Goal: Task Accomplishment & Management: Use online tool/utility

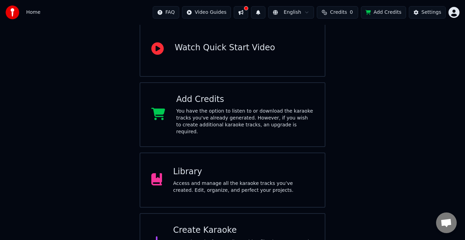
scroll to position [69, 0]
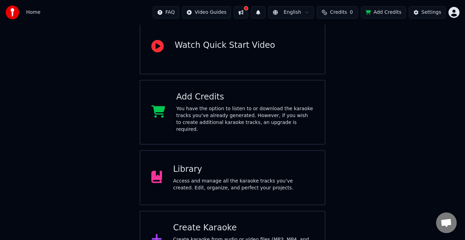
click at [224, 180] on div "Access and manage all the karaoke tracks you’ve created. Edit, organize, and pe…" at bounding box center [243, 185] width 141 height 14
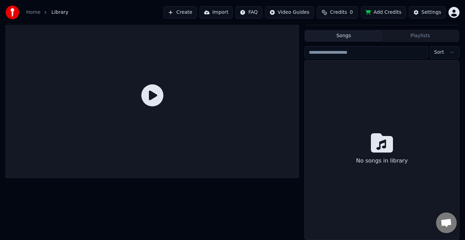
scroll to position [12, 0]
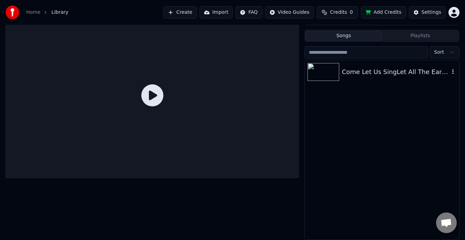
click at [368, 71] on div "Come Let Us SingLet All The Earth (Shout For Joy) Thou O Lord Art Exalted (Medl…" at bounding box center [396, 72] width 108 height 10
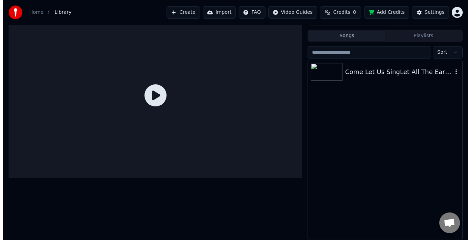
scroll to position [22, 0]
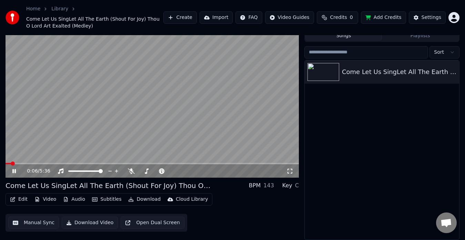
click at [20, 199] on button "Edit" at bounding box center [18, 200] width 23 height 10
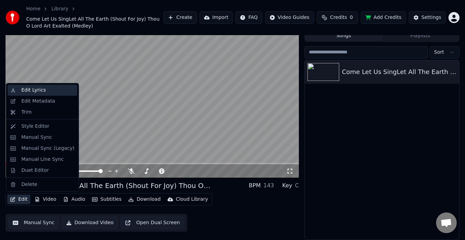
click at [32, 91] on div "Edit Lyrics" at bounding box center [33, 90] width 24 height 7
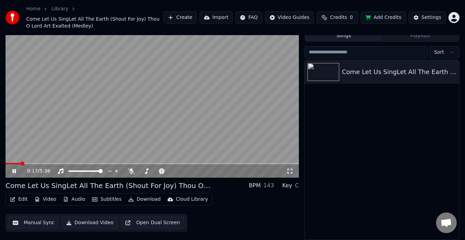
click at [15, 172] on icon at bounding box center [13, 171] width 3 height 4
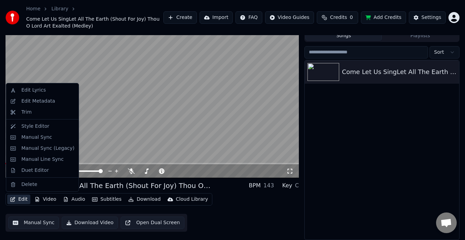
click at [17, 199] on button "Edit" at bounding box center [18, 200] width 23 height 10
click at [36, 91] on div "Edit Lyrics" at bounding box center [33, 90] width 24 height 7
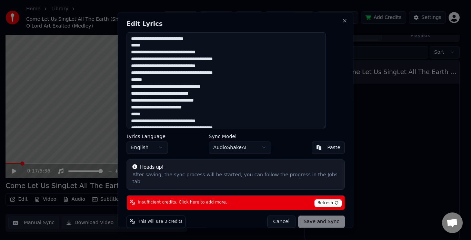
drag, startPoint x: 157, startPoint y: 45, endPoint x: 112, endPoint y: 47, distance: 45.2
click at [112, 47] on body "Home Library Come Let Us SingLet All The Earth (Shout For Joy) Thou O Lord Art …" at bounding box center [232, 98] width 465 height 240
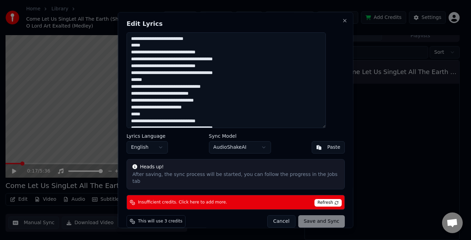
click at [151, 47] on textarea at bounding box center [226, 80] width 199 height 96
click at [150, 47] on textarea at bounding box center [226, 80] width 199 height 96
drag, startPoint x: 151, startPoint y: 46, endPoint x: 136, endPoint y: 47, distance: 15.5
click at [136, 47] on textarea at bounding box center [226, 80] width 199 height 96
drag, startPoint x: 159, startPoint y: 81, endPoint x: 132, endPoint y: 81, distance: 26.9
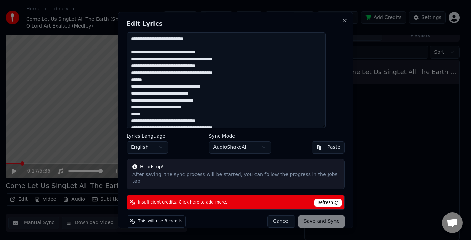
click at [132, 81] on div "Edit Lyrics Lyrics Language English Sync Model AudioShakeAI Paste Heads up! Aft…" at bounding box center [236, 120] width 236 height 216
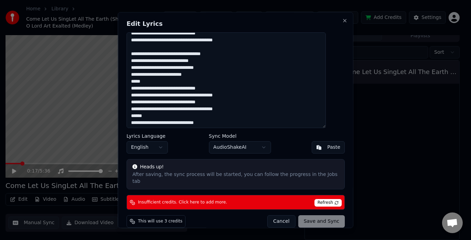
scroll to position [35, 0]
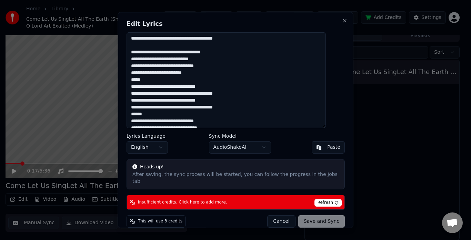
drag, startPoint x: 155, startPoint y: 79, endPoint x: 134, endPoint y: 81, distance: 20.8
click at [134, 81] on textarea at bounding box center [226, 80] width 199 height 96
drag, startPoint x: 157, startPoint y: 114, endPoint x: 135, endPoint y: 116, distance: 22.1
click at [135, 116] on textarea at bounding box center [226, 80] width 199 height 96
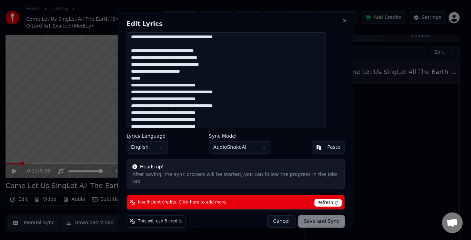
scroll to position [107, 0]
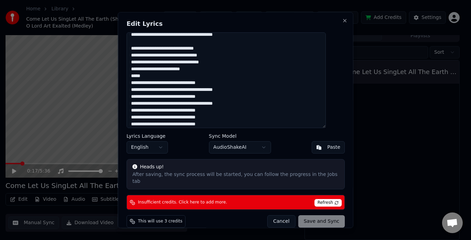
drag, startPoint x: 153, startPoint y: 76, endPoint x: 125, endPoint y: 77, distance: 28.6
click at [125, 77] on div "Edit Lyrics Lyrics Language English Sync Model AudioShakeAI Paste Heads up! Aft…" at bounding box center [236, 120] width 236 height 216
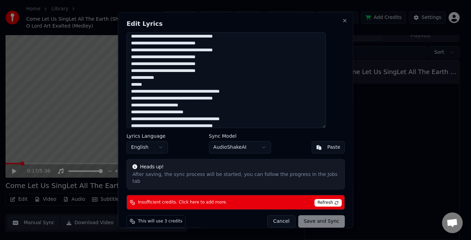
scroll to position [165, 0]
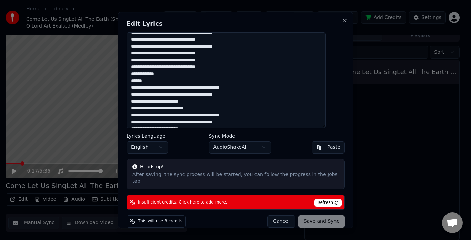
drag, startPoint x: 158, startPoint y: 82, endPoint x: 125, endPoint y: 82, distance: 33.5
click at [125, 82] on div "Edit Lyrics Lyrics Language English Sync Model AudioShakeAI Paste Heads up! Aft…" at bounding box center [236, 120] width 236 height 216
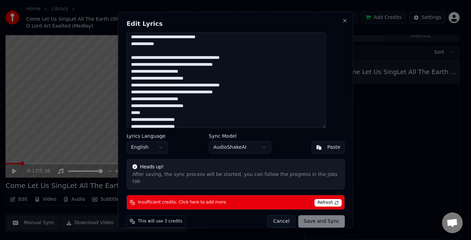
scroll to position [234, 0]
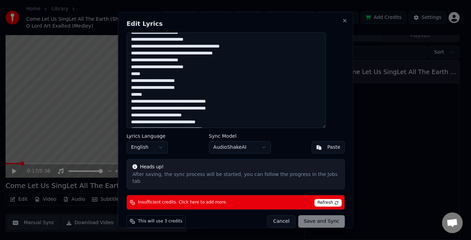
drag, startPoint x: 160, startPoint y: 75, endPoint x: 129, endPoint y: 76, distance: 30.4
click at [129, 76] on div "Edit Lyrics Lyrics Language English Sync Model AudioShakeAI Paste Heads up! Aft…" at bounding box center [236, 120] width 236 height 216
drag, startPoint x: 158, startPoint y: 95, endPoint x: 129, endPoint y: 96, distance: 29.0
click at [129, 96] on div "Edit Lyrics Lyrics Language English Sync Model AudioShakeAI Paste Heads up! Aft…" at bounding box center [236, 120] width 236 height 216
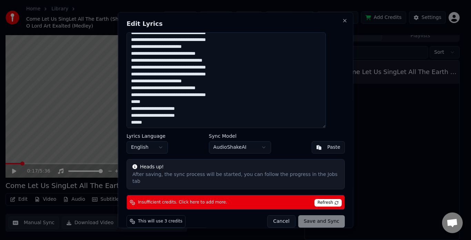
scroll to position [303, 0]
drag, startPoint x: 150, startPoint y: 102, endPoint x: 130, endPoint y: 101, distance: 20.0
click at [130, 101] on div "Edit Lyrics Lyrics Language English Sync Model AudioShakeAI Paste Heads up! Aft…" at bounding box center [236, 120] width 236 height 216
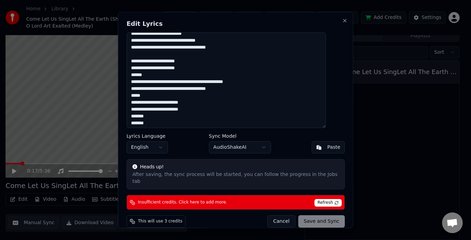
scroll to position [351, 0]
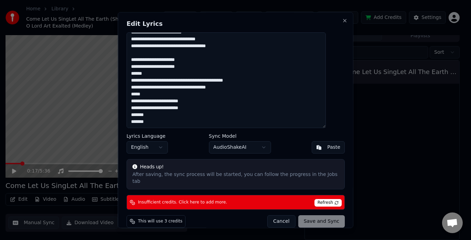
drag, startPoint x: 130, startPoint y: 75, endPoint x: 124, endPoint y: 75, distance: 6.6
click at [124, 75] on body "Home Library Come Let Us SingLet All The Earth (Shout For Joy) Thou O Lord Art …" at bounding box center [232, 98] width 465 height 240
click at [161, 75] on textarea at bounding box center [226, 80] width 199 height 96
drag, startPoint x: 158, startPoint y: 75, endPoint x: 134, endPoint y: 76, distance: 23.8
click at [134, 76] on textarea at bounding box center [226, 80] width 199 height 96
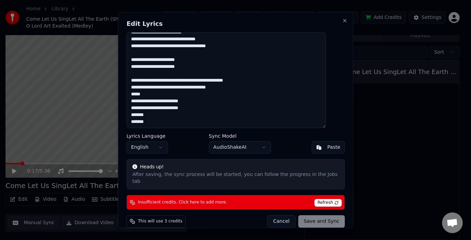
drag, startPoint x: 157, startPoint y: 94, endPoint x: 136, endPoint y: 95, distance: 21.7
click at [136, 95] on textarea at bounding box center [226, 80] width 199 height 96
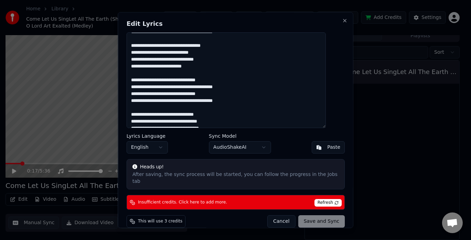
scroll to position [0, 0]
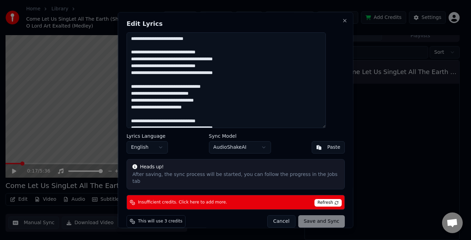
click at [264, 147] on body "Home Library Come Let Us SingLet All The Earth (Shout For Joy) Thou O Lord Art …" at bounding box center [232, 98] width 465 height 240
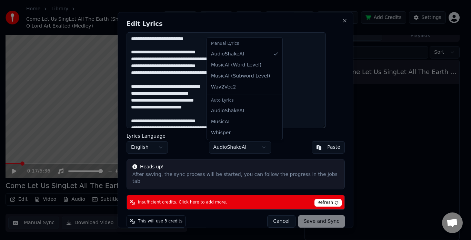
click at [295, 115] on div at bounding box center [235, 120] width 471 height 240
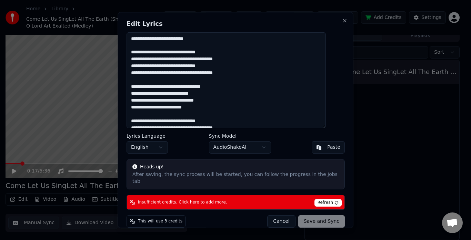
click at [307, 58] on textarea at bounding box center [226, 80] width 199 height 96
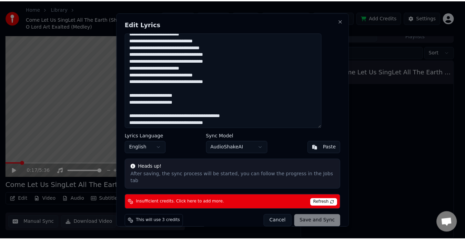
scroll to position [351, 0]
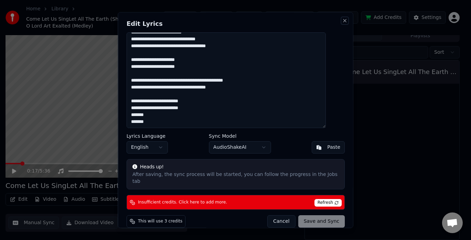
click at [342, 20] on button "Close" at bounding box center [345, 21] width 6 height 6
type textarea "**********"
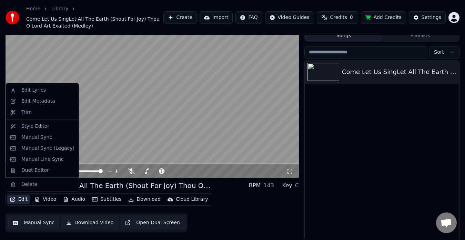
click at [19, 199] on button "Edit" at bounding box center [18, 200] width 23 height 10
click at [35, 126] on div "Style Editor" at bounding box center [35, 126] width 28 height 7
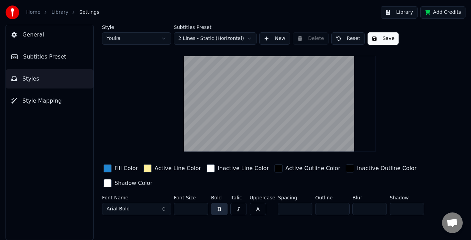
click at [241, 37] on html "Home Library Settings Library Add Credits General Subtitles Preset Styles Style…" at bounding box center [235, 120] width 471 height 240
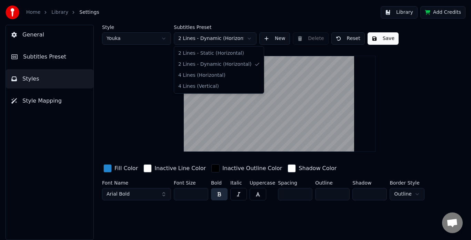
click at [251, 37] on html "Home Library Settings Library Add Credits General Subtitles Preset Styles Style…" at bounding box center [235, 120] width 471 height 240
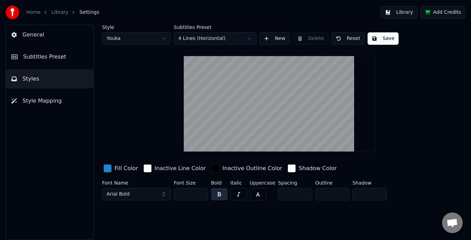
click at [244, 38] on html "Home Library Settings Library Add Credits General Subtitles Preset Styles Style…" at bounding box center [235, 120] width 471 height 240
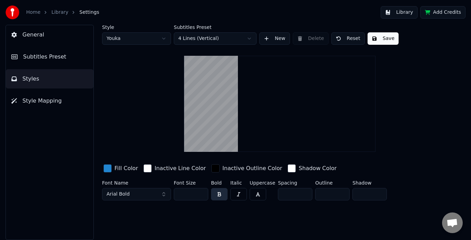
click at [229, 38] on html "Home Library Settings Library Add Credits General Subtitles Preset Styles Style…" at bounding box center [235, 120] width 471 height 240
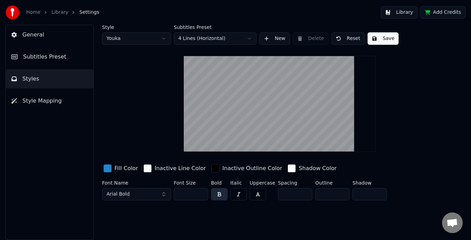
click at [224, 37] on html "Home Library Settings Library Add Credits General Subtitles Preset Styles Style…" at bounding box center [235, 120] width 471 height 240
click at [165, 38] on html "Home Library Settings Library Add Credits General Subtitles Preset Styles Style…" at bounding box center [235, 120] width 471 height 240
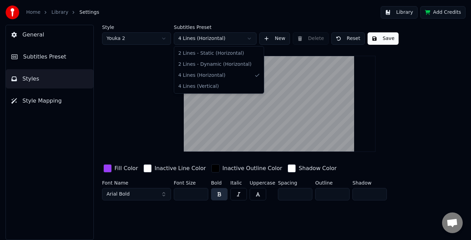
click at [207, 40] on html "Home Library Settings Library Add Credits General Subtitles Preset Styles Style…" at bounding box center [235, 120] width 471 height 240
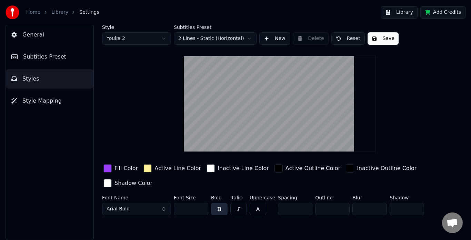
click at [213, 39] on html "Home Library Settings Library Add Credits General Subtitles Preset Styles Style…" at bounding box center [235, 120] width 471 height 240
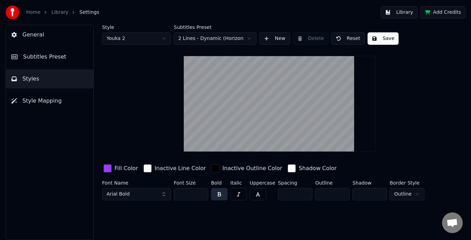
click at [211, 39] on html "Home Library Settings Library Add Credits General Subtitles Preset Styles Style…" at bounding box center [235, 120] width 471 height 240
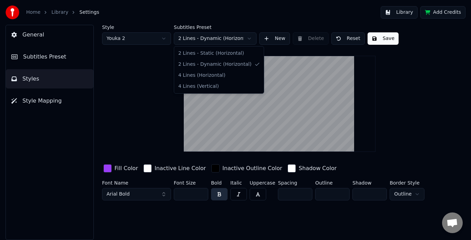
drag, startPoint x: 209, startPoint y: 77, endPoint x: 201, endPoint y: 72, distance: 9.3
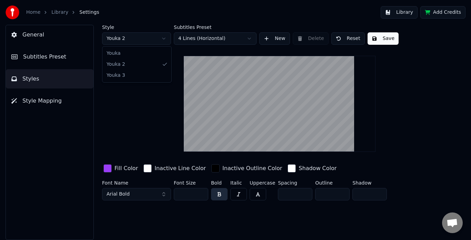
click at [161, 39] on html "Home Library Settings Library Add Credits General Subtitles Preset Styles Style…" at bounding box center [235, 120] width 471 height 240
click at [376, 38] on button "Save" at bounding box center [383, 38] width 31 height 12
click at [387, 39] on button "Done" at bounding box center [384, 38] width 32 height 12
click at [387, 39] on button "Save" at bounding box center [383, 38] width 31 height 12
click at [32, 36] on span "General" at bounding box center [33, 35] width 22 height 8
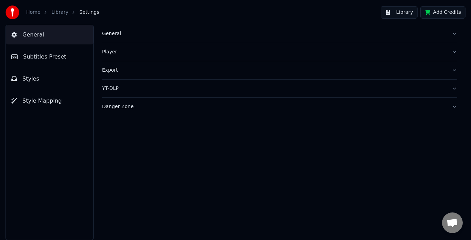
click at [37, 53] on span "Subtitles Preset" at bounding box center [44, 57] width 43 height 8
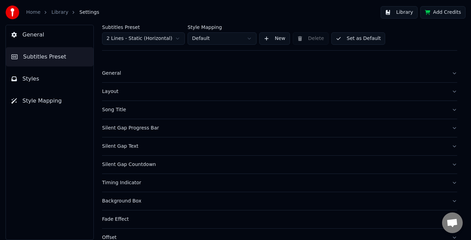
click at [34, 96] on button "Style Mapping" at bounding box center [50, 100] width 88 height 19
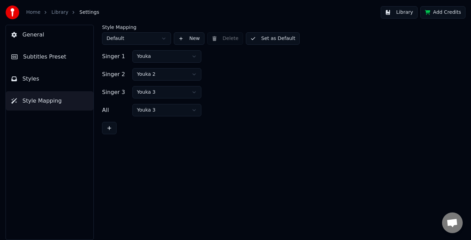
click at [35, 37] on span "General" at bounding box center [33, 35] width 22 height 8
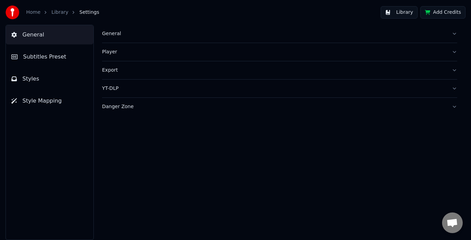
click at [55, 12] on link "Library" at bounding box center [59, 12] width 17 height 7
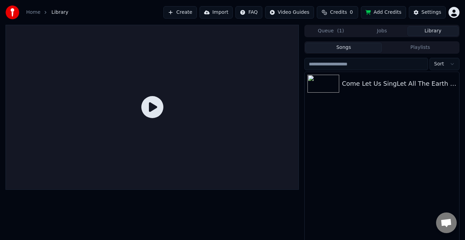
click at [32, 10] on link "Home" at bounding box center [33, 12] width 14 height 7
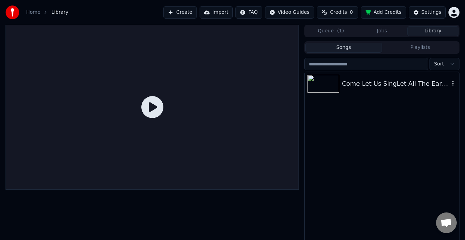
click at [353, 85] on div "Come Let Us SingLet All The Earth (Shout For Joy) Thou O Lord Art Exalted (Medl…" at bounding box center [396, 84] width 108 height 10
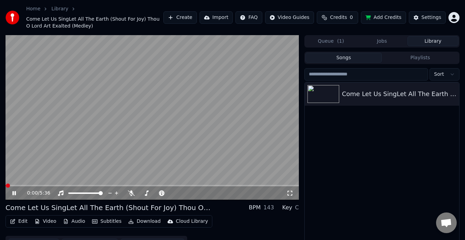
click at [14, 193] on icon at bounding box center [19, 194] width 16 height 6
click at [19, 223] on button "Edit" at bounding box center [18, 222] width 23 height 10
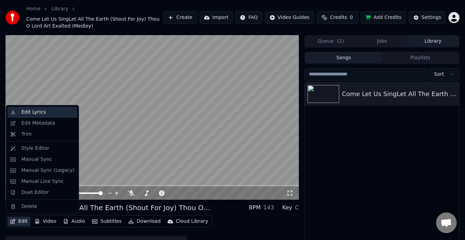
click at [36, 111] on div "Edit Lyrics" at bounding box center [33, 112] width 24 height 7
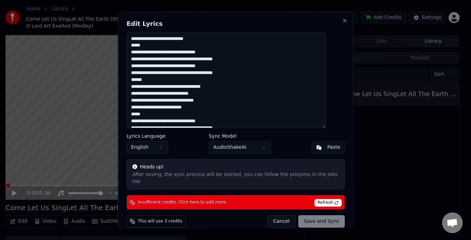
drag, startPoint x: 148, startPoint y: 44, endPoint x: 138, endPoint y: 47, distance: 10.4
click at [138, 47] on textarea at bounding box center [226, 80] width 199 height 96
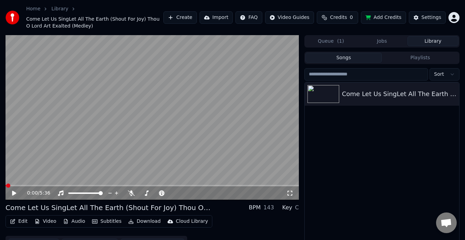
click at [23, 222] on button "Edit" at bounding box center [18, 222] width 23 height 10
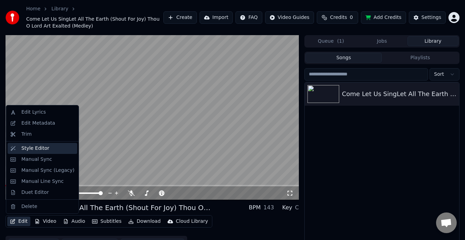
click at [45, 149] on div "Style Editor" at bounding box center [35, 148] width 28 height 7
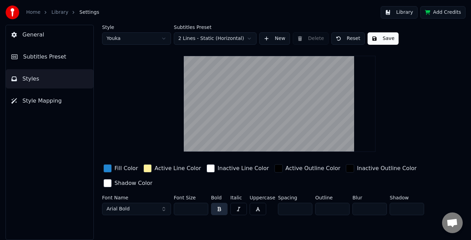
click at [223, 37] on html "Home Library Settings Library Add Credits General Subtitles Preset Styles Style…" at bounding box center [235, 120] width 471 height 240
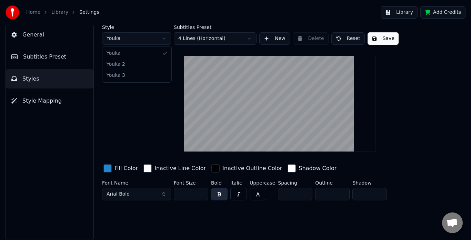
click at [161, 35] on html "Home Library Settings Library Add Credits General Subtitles Preset Styles Style…" at bounding box center [235, 120] width 471 height 240
click at [381, 39] on button "Save" at bounding box center [383, 38] width 31 height 12
click at [454, 224] on span "Open chat" at bounding box center [452, 224] width 11 height 10
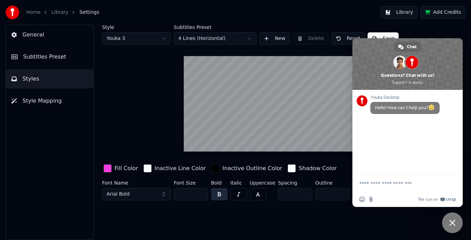
click at [397, 231] on div "Style Youka 3 Subtitles Preset 4 Lines (Horizontal) New Delete Reset Save Fill …" at bounding box center [279, 133] width 383 height 216
click at [305, 221] on div "Style Youka 3 Subtitles Preset 4 Lines (Horizontal) New Delete Reset Save Fill …" at bounding box center [279, 133] width 383 height 216
click at [447, 21] on div "Home Library Settings Library Add Credits" at bounding box center [235, 12] width 471 height 25
click at [451, 224] on span "Close chat" at bounding box center [453, 223] width 6 height 6
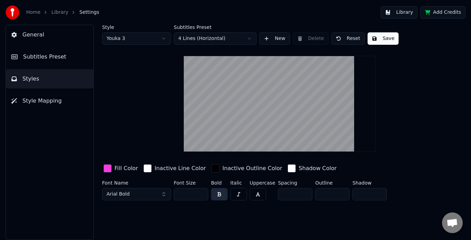
click at [382, 40] on button "Save" at bounding box center [383, 38] width 31 height 12
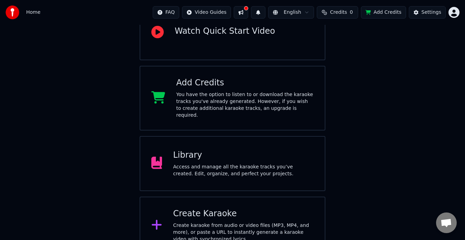
scroll to position [91, 0]
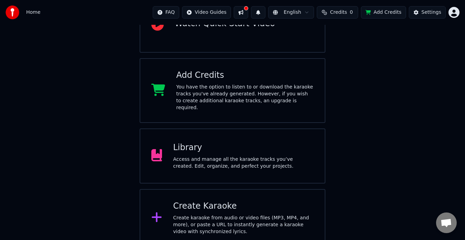
click at [212, 156] on div "Access and manage all the karaoke tracks you’ve created. Edit, organize, and pe…" at bounding box center [243, 163] width 141 height 14
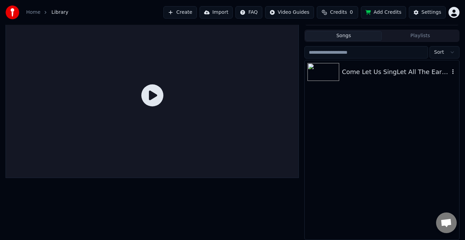
click at [352, 74] on div "Come Let Us SingLet All The Earth (Shout For Joy) Thou O Lord Art Exalted (Medl…" at bounding box center [396, 72] width 108 height 10
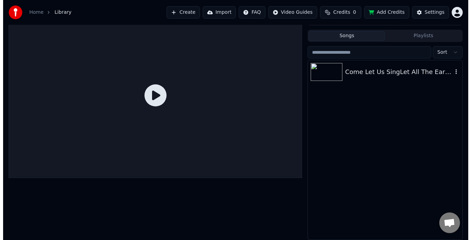
scroll to position [22, 0]
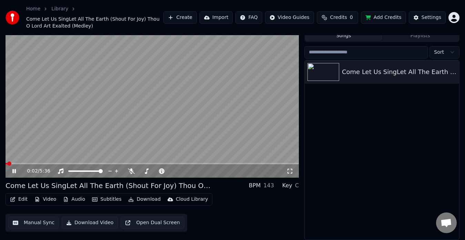
click at [12, 172] on icon at bounding box center [19, 172] width 16 height 6
click at [25, 202] on button "Edit" at bounding box center [18, 200] width 23 height 10
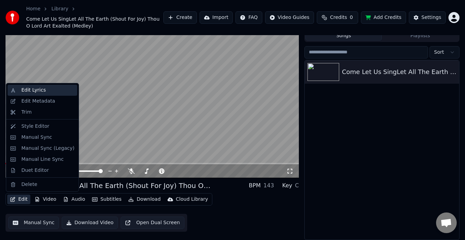
click at [43, 91] on div "Edit Lyrics" at bounding box center [47, 90] width 53 height 7
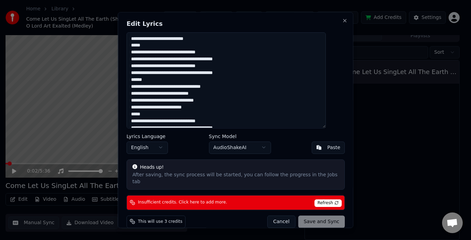
drag, startPoint x: 159, startPoint y: 46, endPoint x: 128, endPoint y: 46, distance: 31.4
click at [128, 46] on div "Edit Lyrics Lyrics Language English Sync Model AudioShakeAI Paste Heads up! Aft…" at bounding box center [236, 120] width 236 height 216
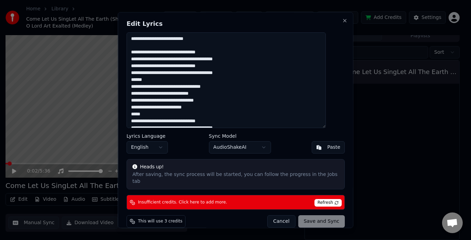
drag, startPoint x: 157, startPoint y: 81, endPoint x: 132, endPoint y: 77, distance: 25.5
click at [132, 77] on div "Edit Lyrics Lyrics Language English Sync Model AudioShakeAI Paste Heads up! Aft…" at bounding box center [236, 120] width 236 height 216
drag, startPoint x: 162, startPoint y: 114, endPoint x: 121, endPoint y: 115, distance: 40.7
click at [121, 115] on body "Home Library Come Let Us SingLet All The Earth (Shout For Joy) Thou O Lord Art …" at bounding box center [232, 98] width 465 height 240
click at [184, 110] on textarea at bounding box center [226, 80] width 199 height 96
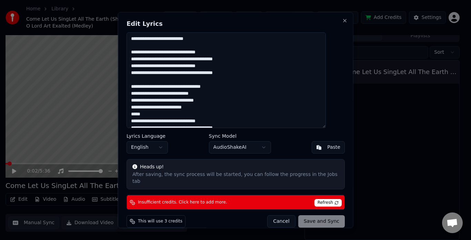
drag, startPoint x: 154, startPoint y: 114, endPoint x: 129, endPoint y: 118, distance: 25.5
click at [129, 118] on div "Edit Lyrics Lyrics Language English Sync Model AudioShakeAI Paste Heads up! Aft…" at bounding box center [236, 120] width 236 height 216
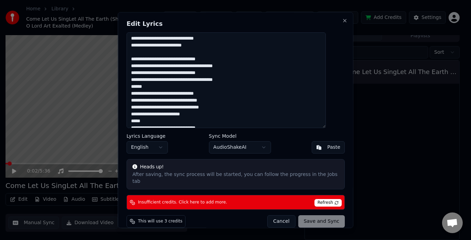
scroll to position [104, 0]
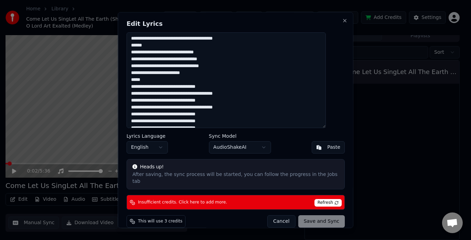
drag, startPoint x: 157, startPoint y: 46, endPoint x: 135, endPoint y: 46, distance: 22.1
click at [135, 46] on textarea at bounding box center [226, 80] width 199 height 96
drag, startPoint x: 154, startPoint y: 79, endPoint x: 135, endPoint y: 80, distance: 19.0
click at [135, 80] on textarea at bounding box center [226, 80] width 199 height 96
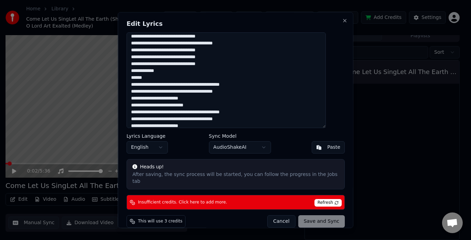
scroll to position [173, 0]
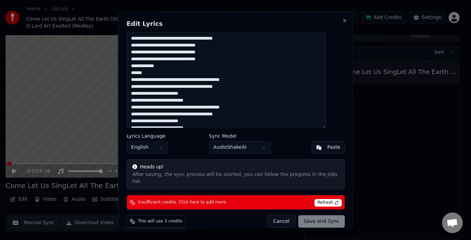
drag, startPoint x: 155, startPoint y: 73, endPoint x: 137, endPoint y: 73, distance: 18.6
click at [137, 73] on textarea at bounding box center [226, 80] width 199 height 96
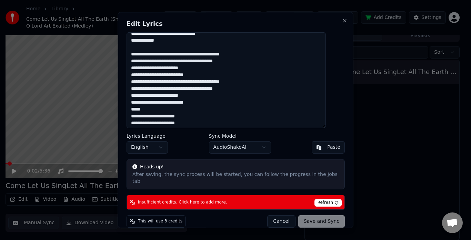
scroll to position [207, 0]
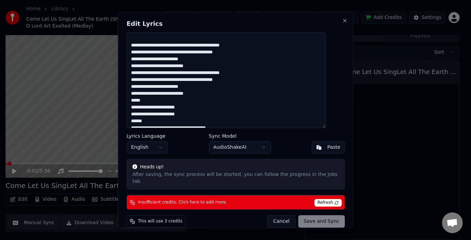
drag, startPoint x: 157, startPoint y: 100, endPoint x: 138, endPoint y: 100, distance: 19.7
click at [138, 100] on textarea at bounding box center [226, 80] width 199 height 96
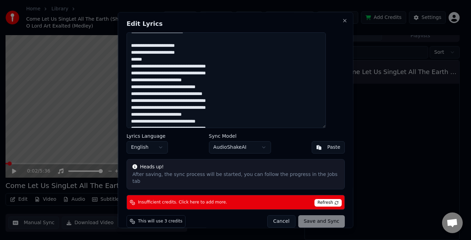
scroll to position [276, 0]
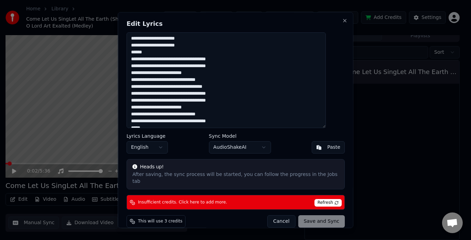
drag, startPoint x: 156, startPoint y: 51, endPoint x: 133, endPoint y: 49, distance: 23.2
click at [130, 48] on div "Edit Lyrics Lyrics Language English Sync Model AudioShakeAI Paste Heads up! Aft…" at bounding box center [236, 120] width 236 height 216
drag, startPoint x: 198, startPoint y: 49, endPoint x: 189, endPoint y: 49, distance: 9.3
click at [197, 48] on textarea at bounding box center [226, 80] width 199 height 96
click at [158, 53] on textarea at bounding box center [226, 80] width 199 height 96
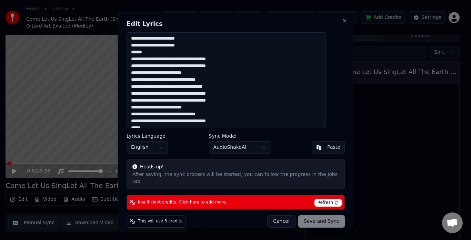
drag, startPoint x: 156, startPoint y: 52, endPoint x: 137, endPoint y: 51, distance: 19.4
click at [137, 51] on textarea at bounding box center [226, 80] width 199 height 96
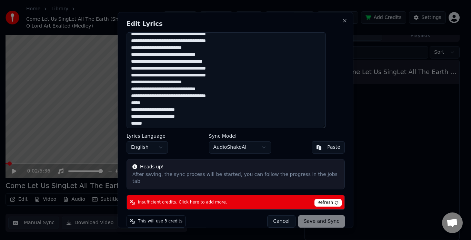
scroll to position [311, 0]
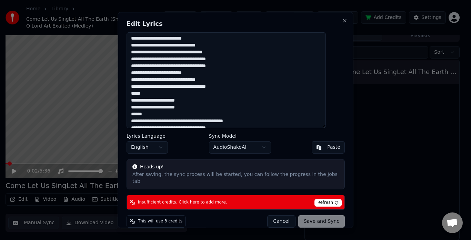
drag, startPoint x: 154, startPoint y: 94, endPoint x: 135, endPoint y: 95, distance: 18.7
click at [135, 95] on textarea at bounding box center [226, 80] width 199 height 96
drag, startPoint x: 159, startPoint y: 116, endPoint x: 136, endPoint y: 116, distance: 23.1
click at [136, 116] on textarea at bounding box center [226, 80] width 199 height 96
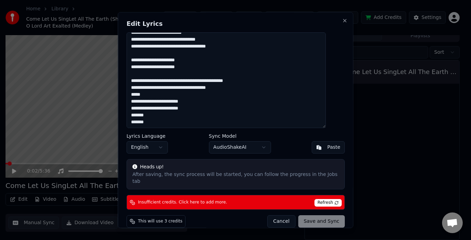
scroll to position [351, 0]
drag, startPoint x: 156, startPoint y: 94, endPoint x: 133, endPoint y: 93, distance: 22.8
click at [133, 93] on textarea at bounding box center [226, 80] width 199 height 96
click at [308, 216] on div "Cancel Save and Sync" at bounding box center [306, 222] width 78 height 12
click at [258, 150] on body "Home Library Come Let Us SingLet All The Earth (Shout For Joy) Thou O Lord Art …" at bounding box center [232, 98] width 465 height 240
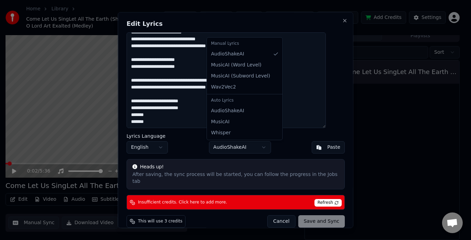
click at [292, 91] on body "Home Library Come Let Us SingLet All The Earth (Shout For Joy) Thou O Lord Art …" at bounding box center [232, 98] width 465 height 240
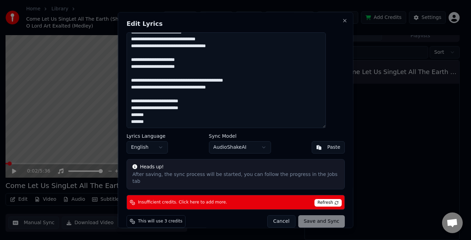
click at [229, 83] on textarea at bounding box center [226, 80] width 199 height 96
click at [184, 87] on textarea at bounding box center [226, 80] width 199 height 96
click at [142, 112] on textarea at bounding box center [226, 80] width 199 height 96
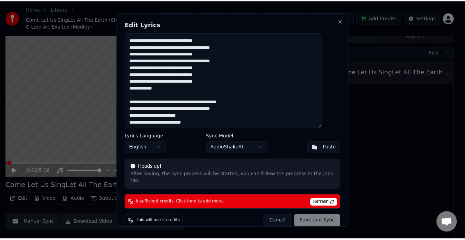
scroll to position [0, 0]
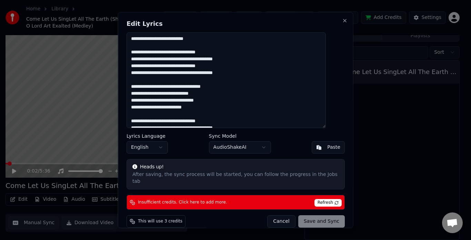
drag, startPoint x: 155, startPoint y: 122, endPoint x: 132, endPoint y: 39, distance: 85.7
click at [132, 39] on div "Edit Lyrics Lyrics Language English Sync Model AudioShakeAI Paste Heads up! Aft…" at bounding box center [236, 120] width 236 height 216
click at [275, 29] on div "Edit Lyrics Lyrics Language English Sync Model AudioShakeAI Paste Heads up! Aft…" at bounding box center [236, 120] width 236 height 216
click at [342, 19] on button "Close" at bounding box center [345, 21] width 6 height 6
type textarea "**********"
